Goal: Information Seeking & Learning: Compare options

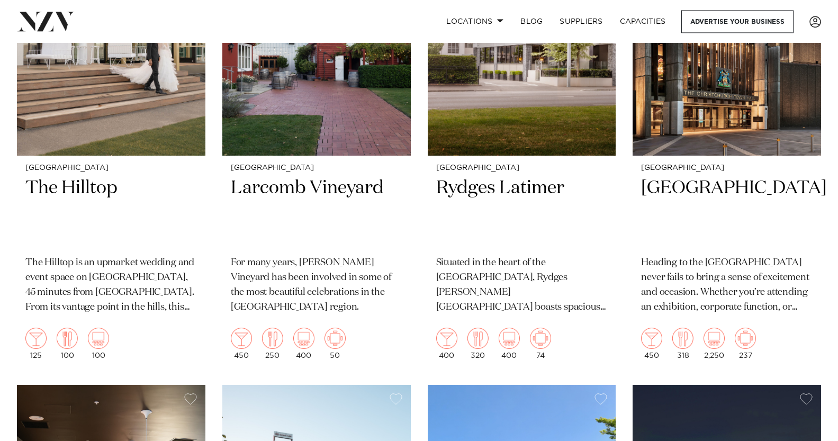
scroll to position [598, 0]
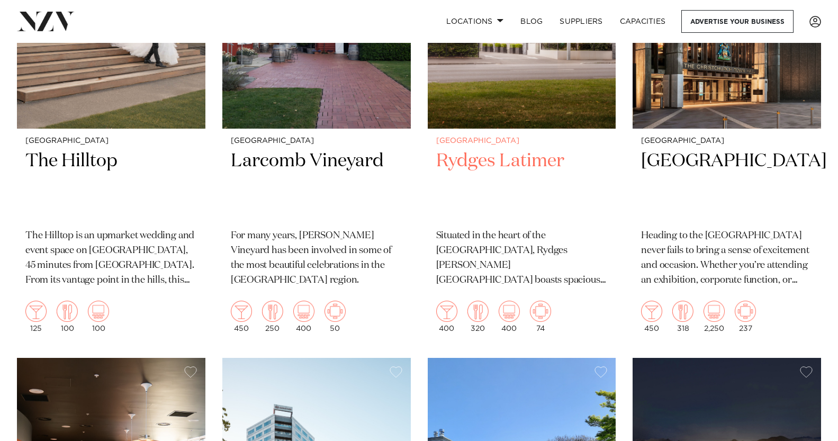
click at [508, 160] on h2 "Rydges Latimer" at bounding box center [521, 184] width 171 height 71
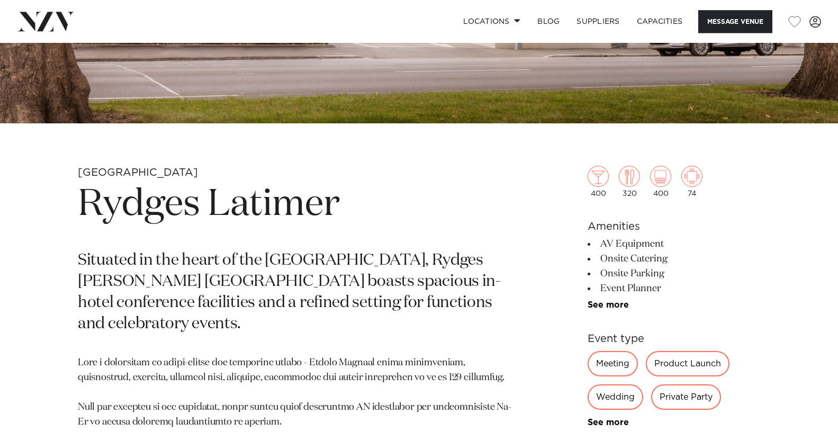
scroll to position [321, 0]
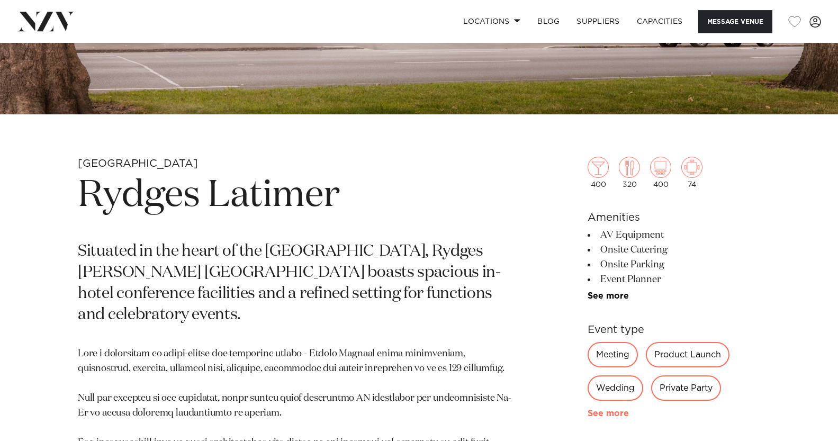
click at [616, 417] on link "See more" at bounding box center [628, 413] width 83 height 8
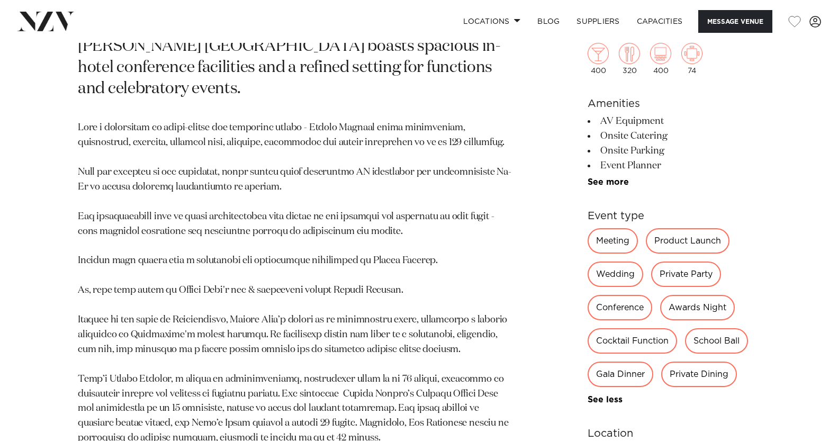
scroll to position [462, 0]
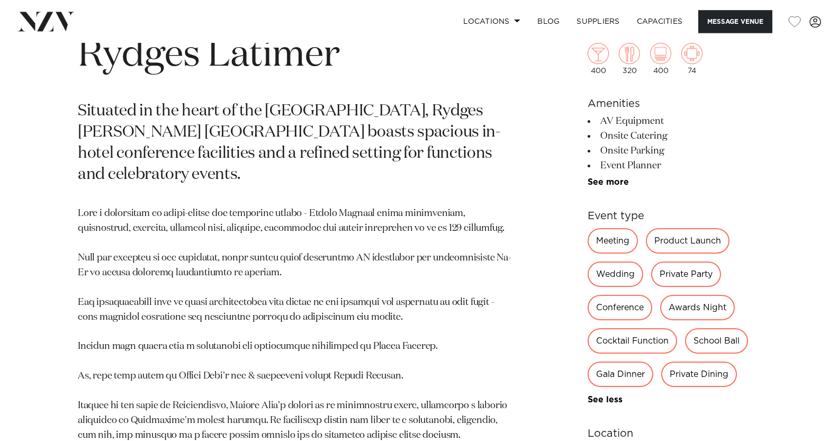
click at [619, 309] on div "Conference" at bounding box center [619, 307] width 65 height 25
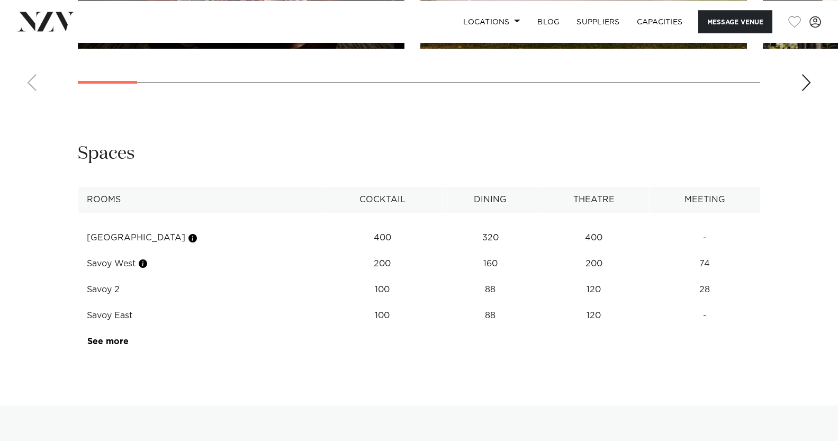
scroll to position [1601, 0]
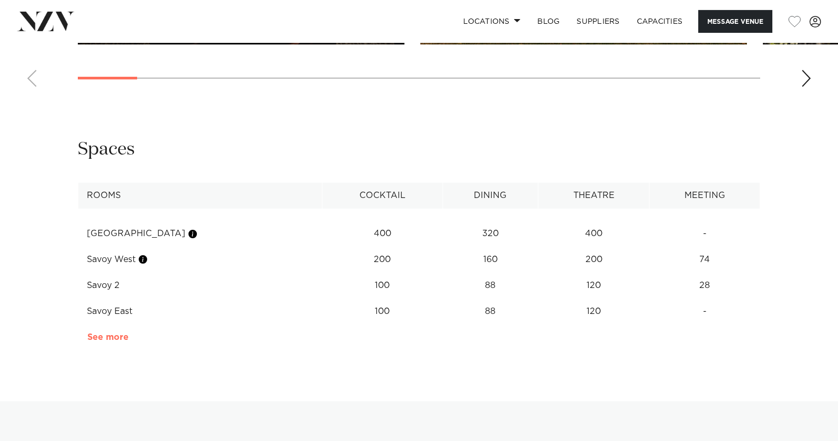
click at [115, 333] on link "See more" at bounding box center [128, 337] width 83 height 8
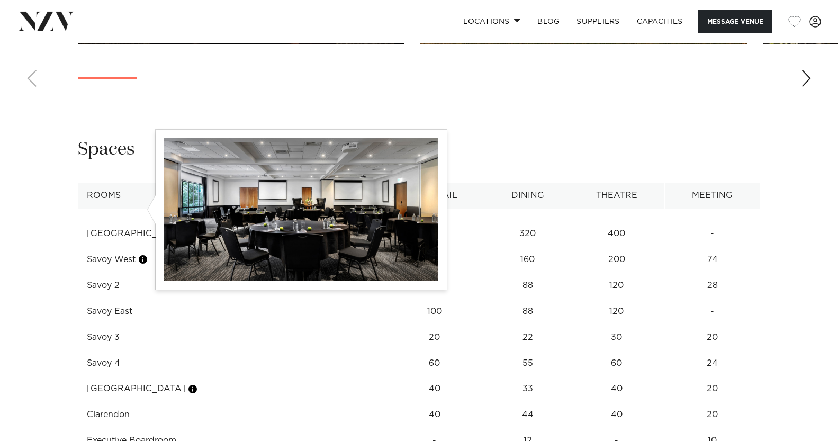
click at [145, 254] on button "button" at bounding box center [143, 259] width 11 height 11
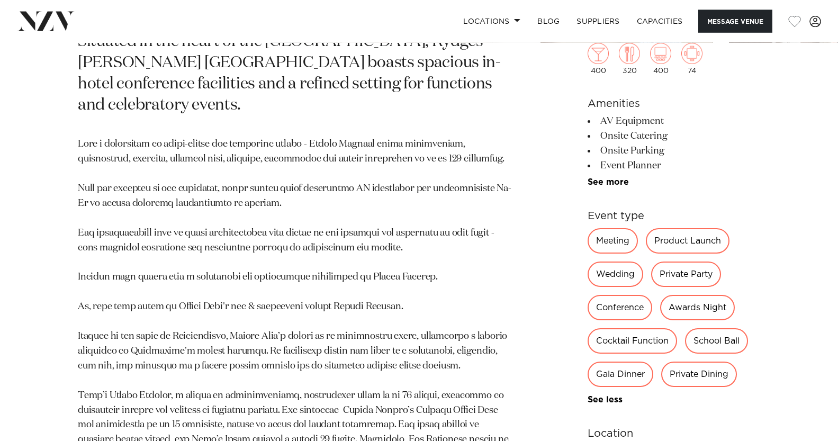
scroll to position [604, 0]
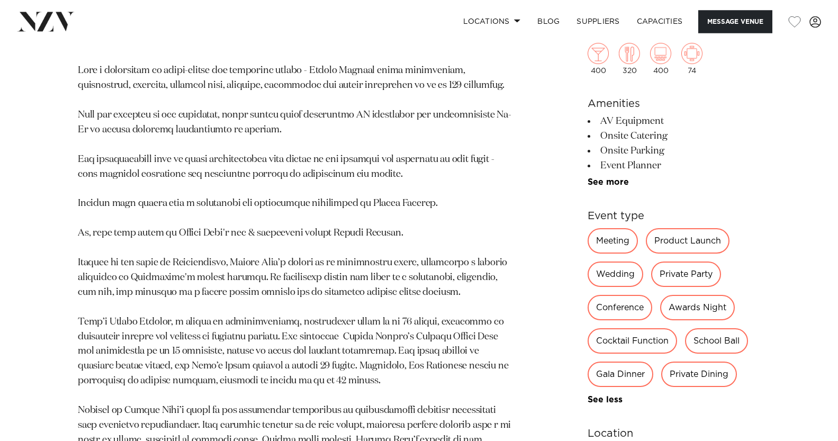
click at [694, 295] on div "Awards Night" at bounding box center [697, 307] width 75 height 25
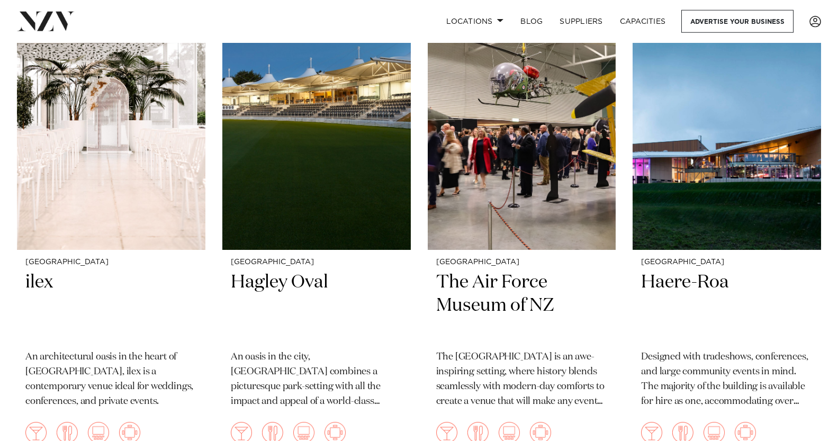
scroll to position [1488, 0]
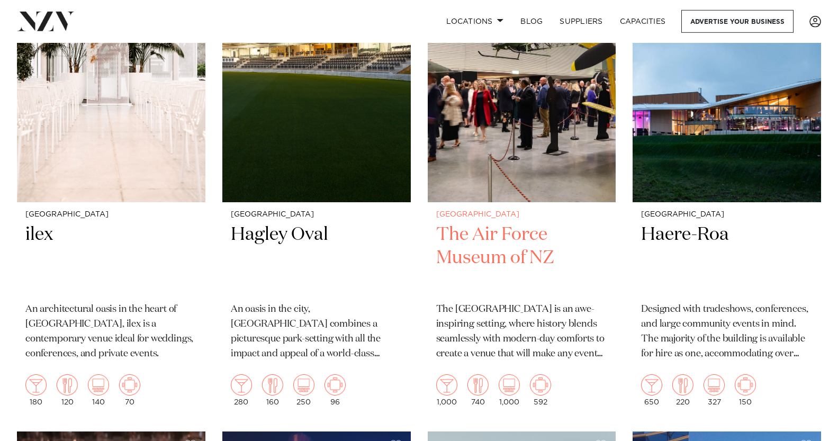
click at [497, 137] on img at bounding box center [522, 75] width 188 height 252
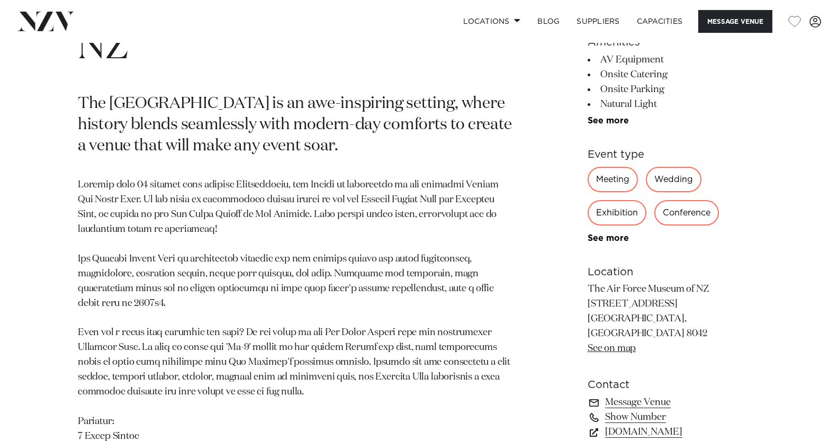
scroll to position [535, 0]
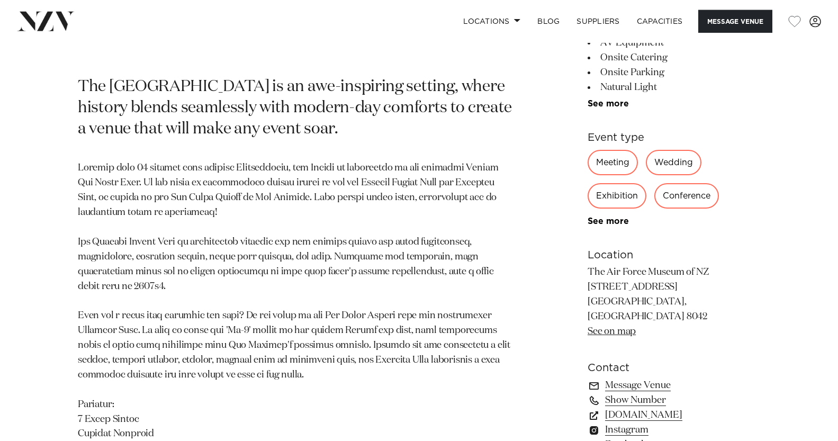
click at [611, 229] on div "1,000 740 1,000 592 Amenities AV Equipment Onsite Catering Onsite Parking Natur…" at bounding box center [673, 209] width 173 height 575
click at [611, 225] on link "See more" at bounding box center [628, 221] width 83 height 8
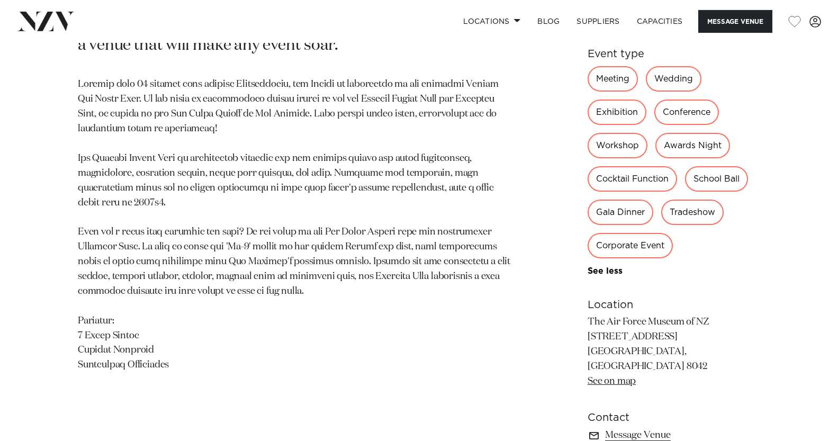
scroll to position [575, 0]
